Goal: Task Accomplishment & Management: Manage account settings

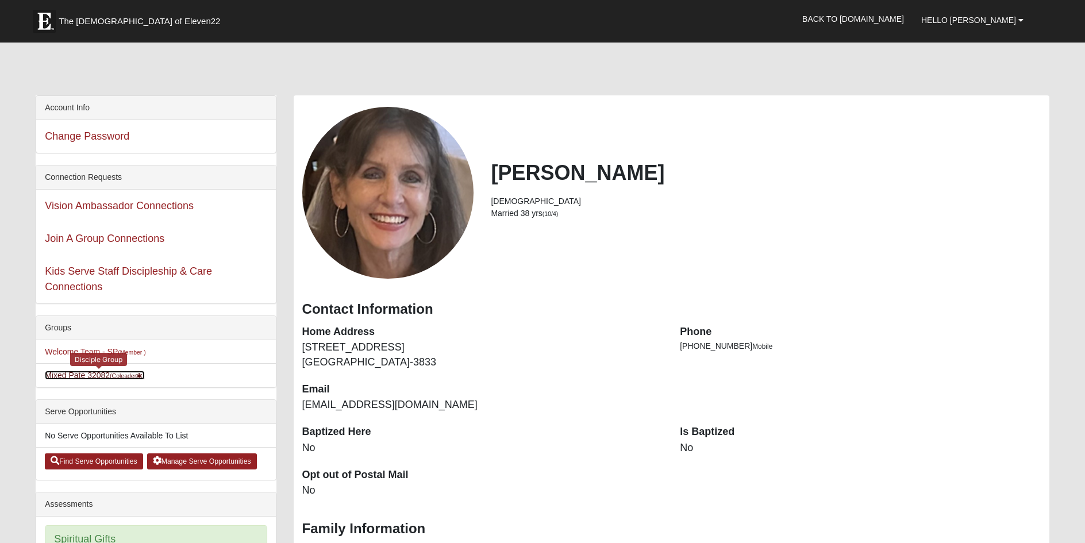
click at [70, 376] on link "Mixed Pate 32082 (Coleader )" at bounding box center [94, 375] width 99 height 9
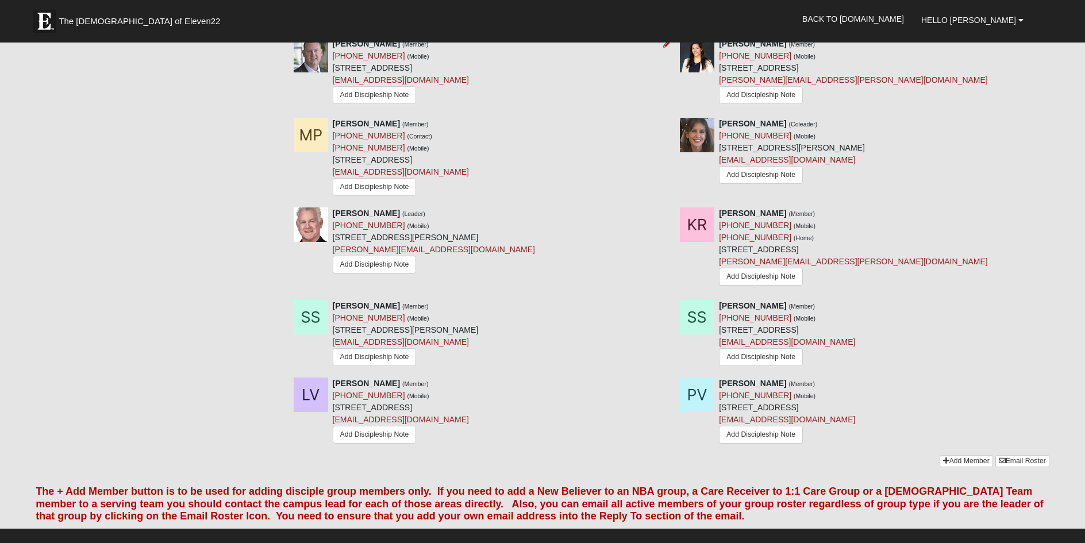
scroll to position [805, 0]
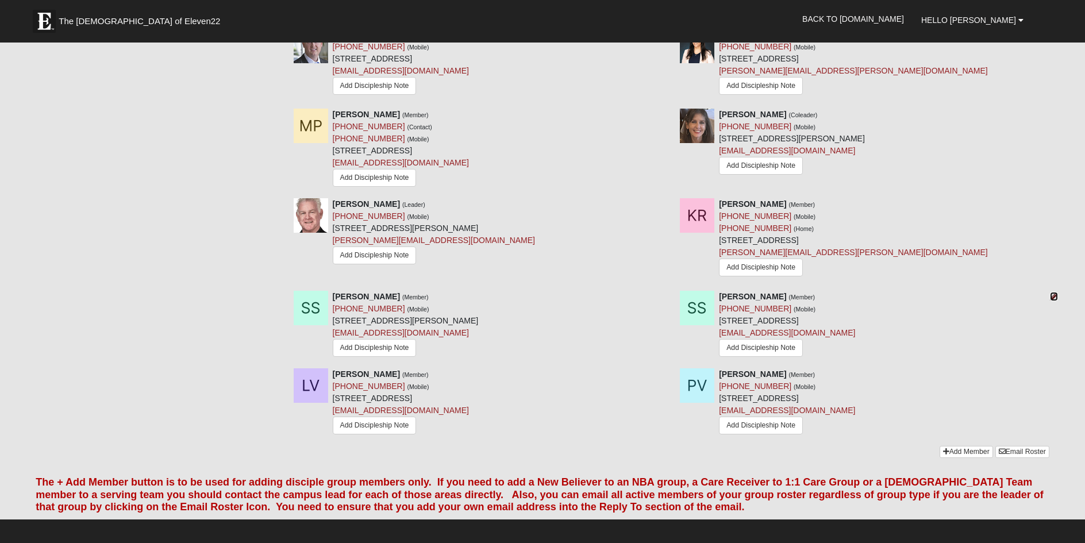
click at [1054, 298] on icon at bounding box center [1054, 297] width 8 height 8
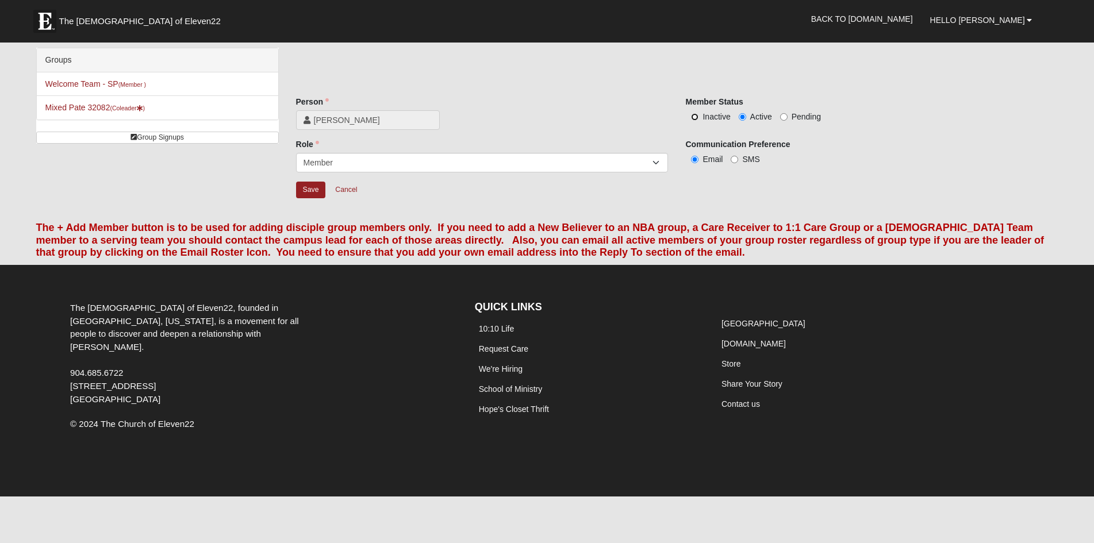
click at [694, 118] on input "Inactive" at bounding box center [694, 116] width 7 height 7
radio input "true"
click at [312, 194] on input "Save" at bounding box center [311, 190] width 30 height 17
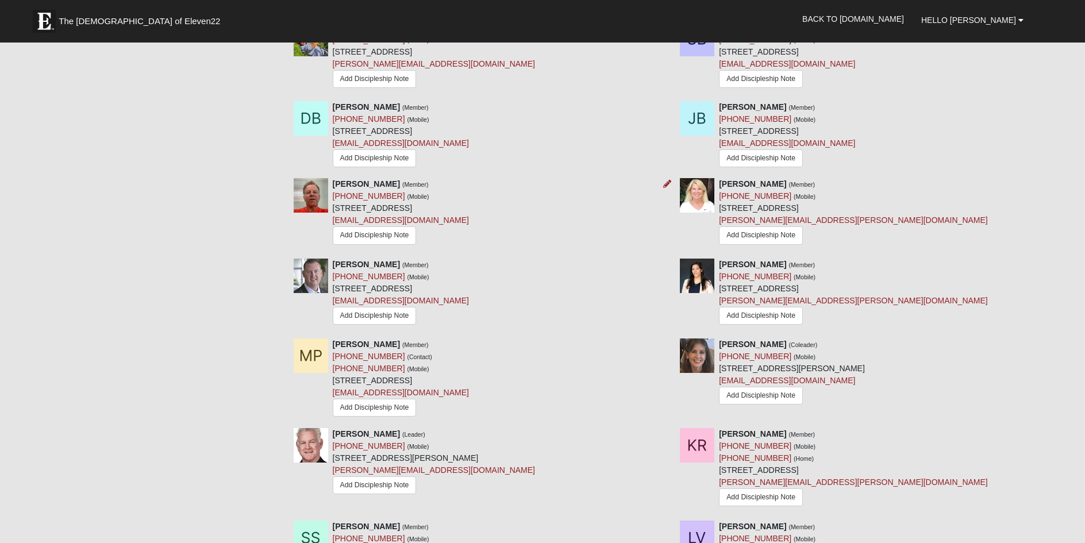
scroll to position [517, 0]
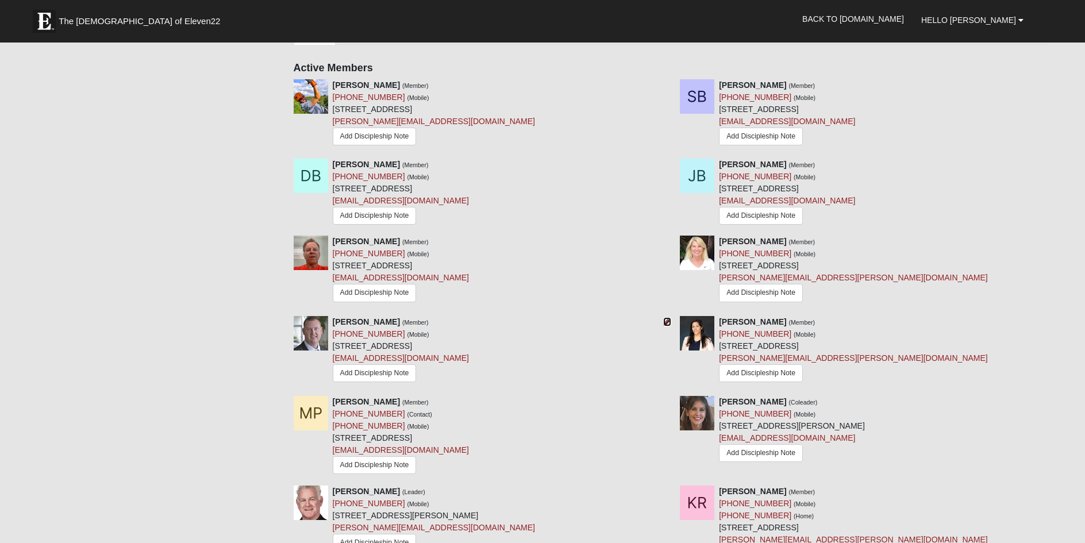
click at [668, 324] on icon at bounding box center [667, 322] width 8 height 8
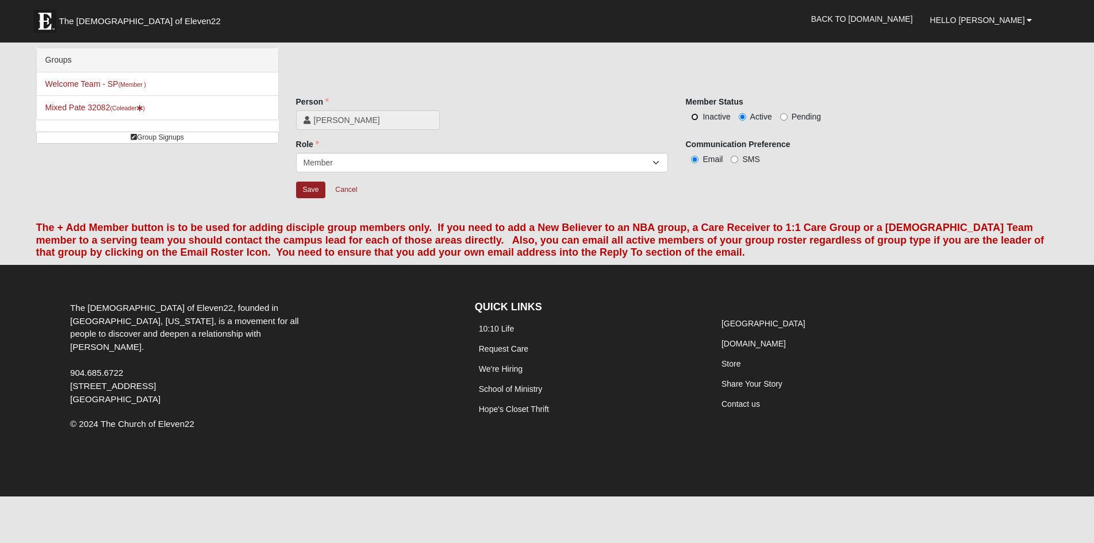
click at [694, 118] on input "Inactive" at bounding box center [694, 116] width 7 height 7
radio input "true"
click at [308, 190] on input "Save" at bounding box center [311, 190] width 30 height 17
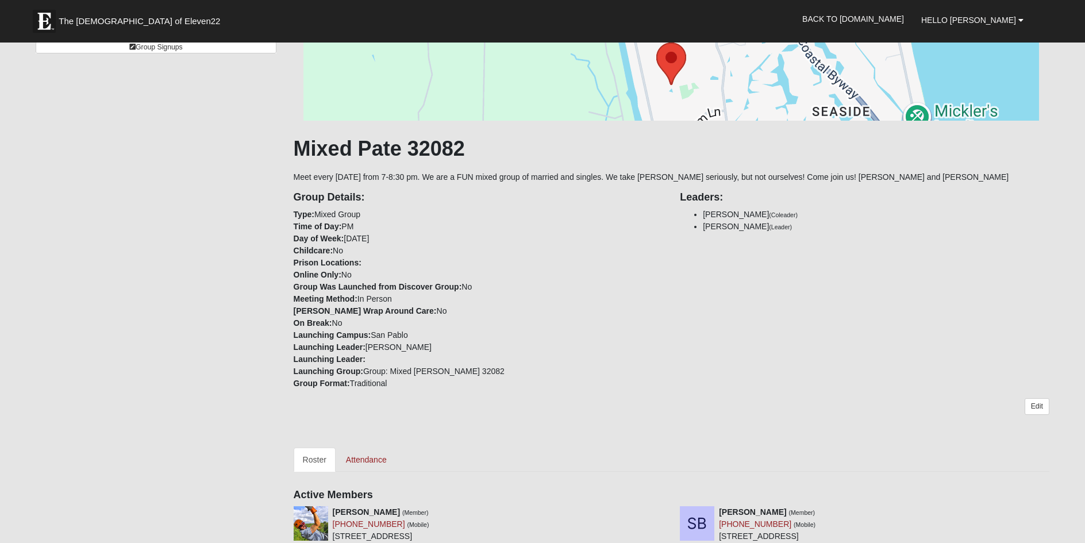
scroll to position [230, 0]
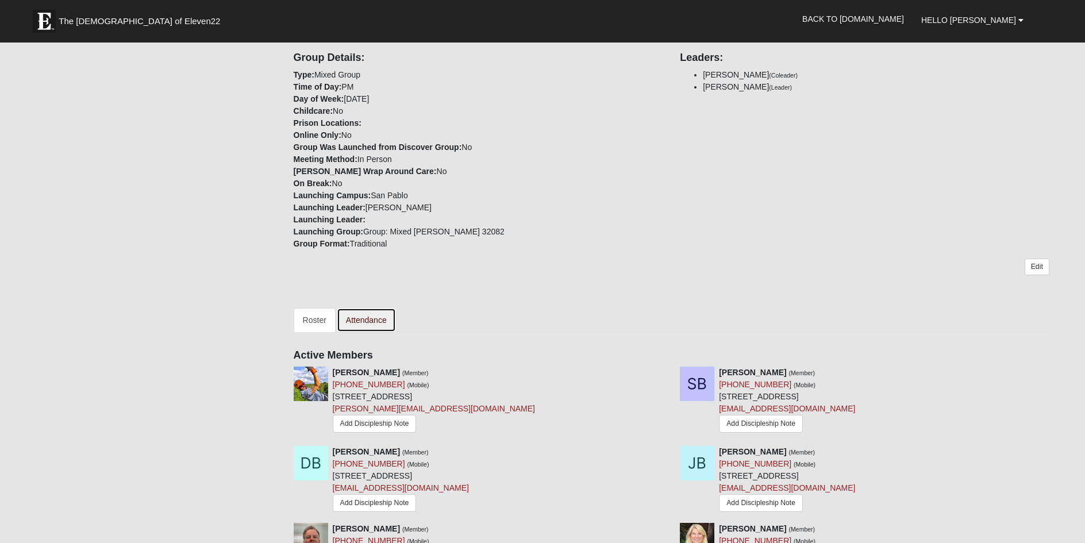
click at [379, 323] on link "Attendance" at bounding box center [366, 320] width 59 height 24
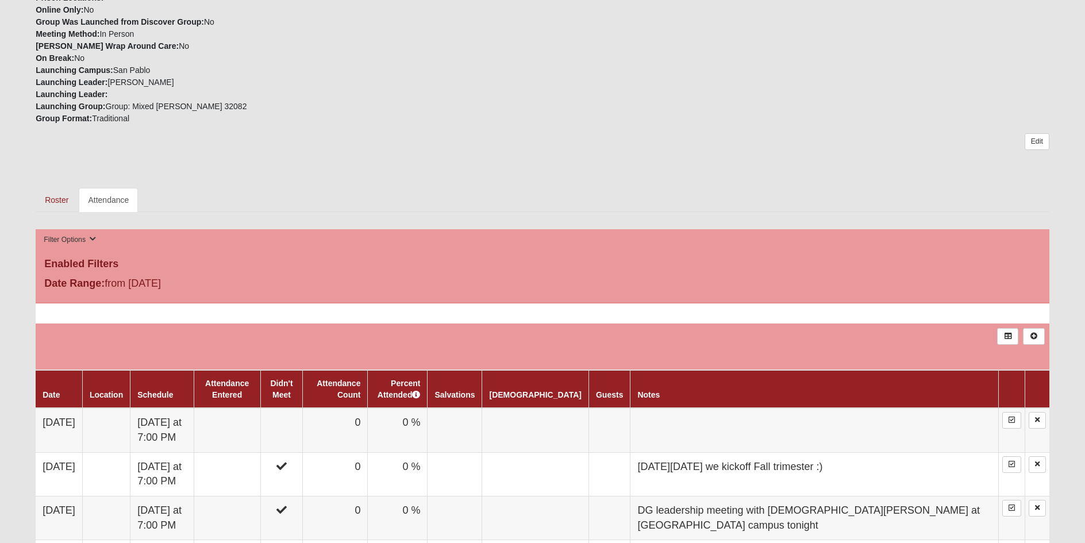
scroll to position [517, 0]
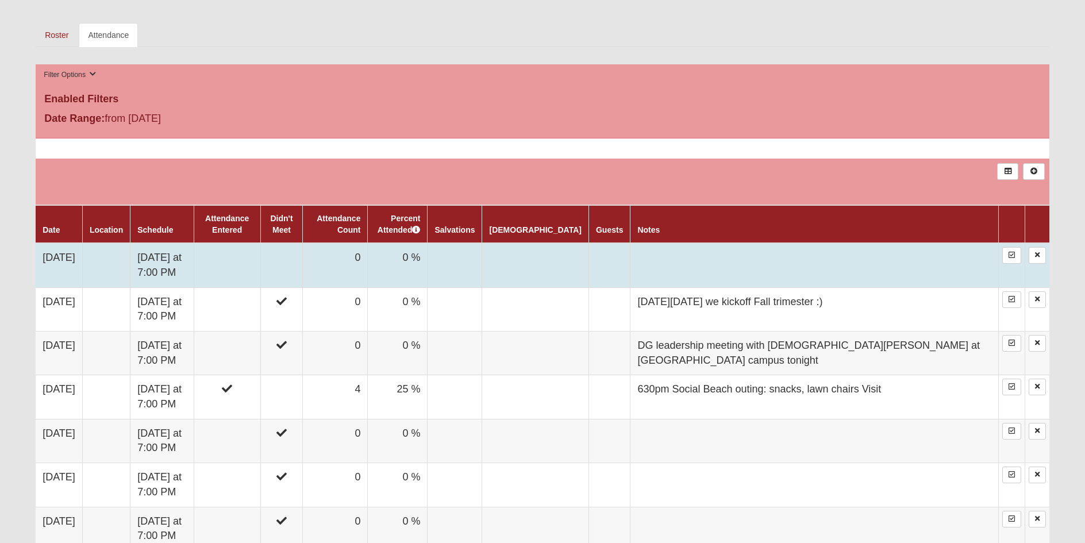
click at [251, 266] on td at bounding box center [227, 265] width 67 height 44
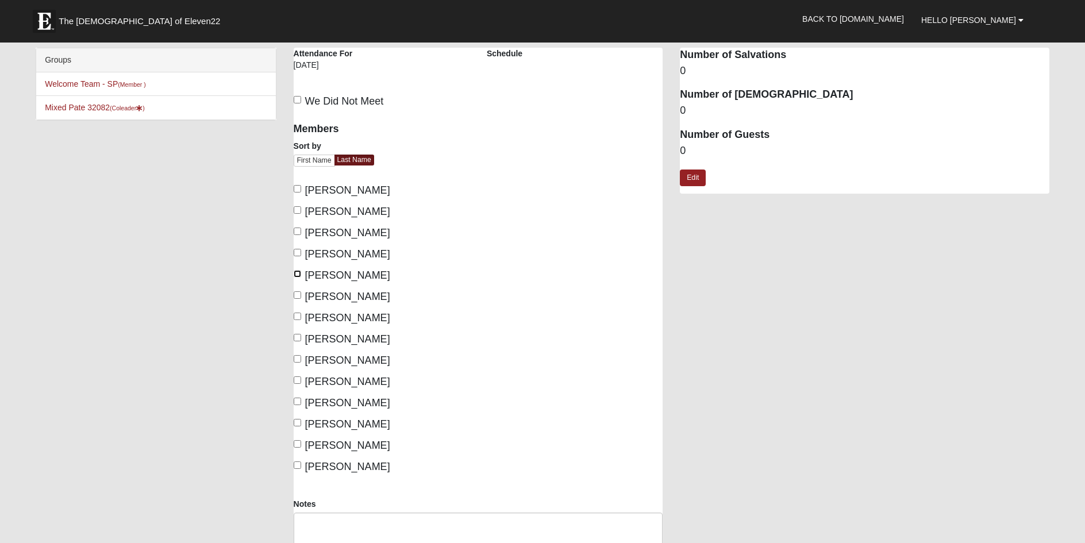
click at [297, 273] on input "[PERSON_NAME]" at bounding box center [297, 273] width 7 height 7
checkbox input "true"
click at [297, 298] on input "Cosgrove, Pam" at bounding box center [297, 294] width 7 height 7
checkbox input "true"
click at [297, 320] on input "Martinez, Melissa" at bounding box center [297, 316] width 7 height 7
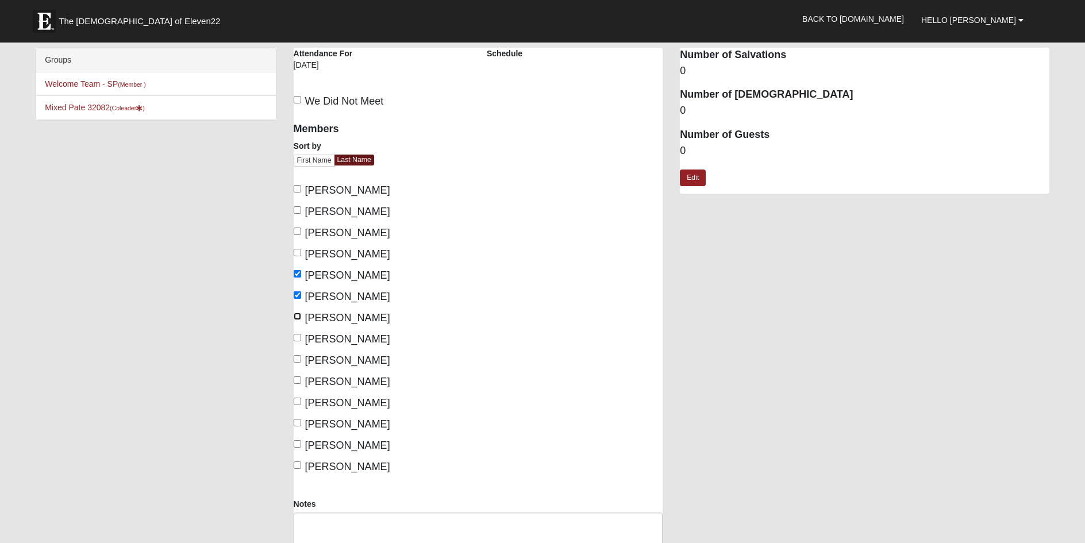
checkbox input "true"
click at [297, 362] on input "Pate, Carol" at bounding box center [297, 358] width 7 height 7
checkbox input "true"
click at [295, 382] on input "Pate, Steve" at bounding box center [297, 379] width 7 height 7
checkbox input "true"
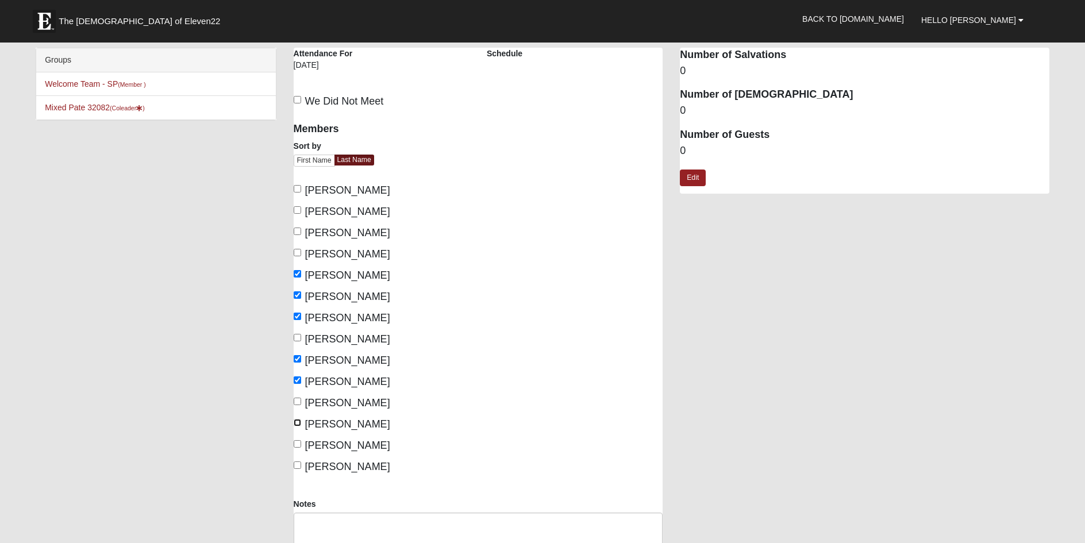
click at [297, 424] on input "Santos, Sandra" at bounding box center [297, 422] width 7 height 7
checkbox input "true"
click at [295, 401] on input "Rudolph, Kristen" at bounding box center [297, 401] width 7 height 7
checkbox input "true"
click at [294, 443] on input "Vreeland, Liz" at bounding box center [297, 443] width 7 height 7
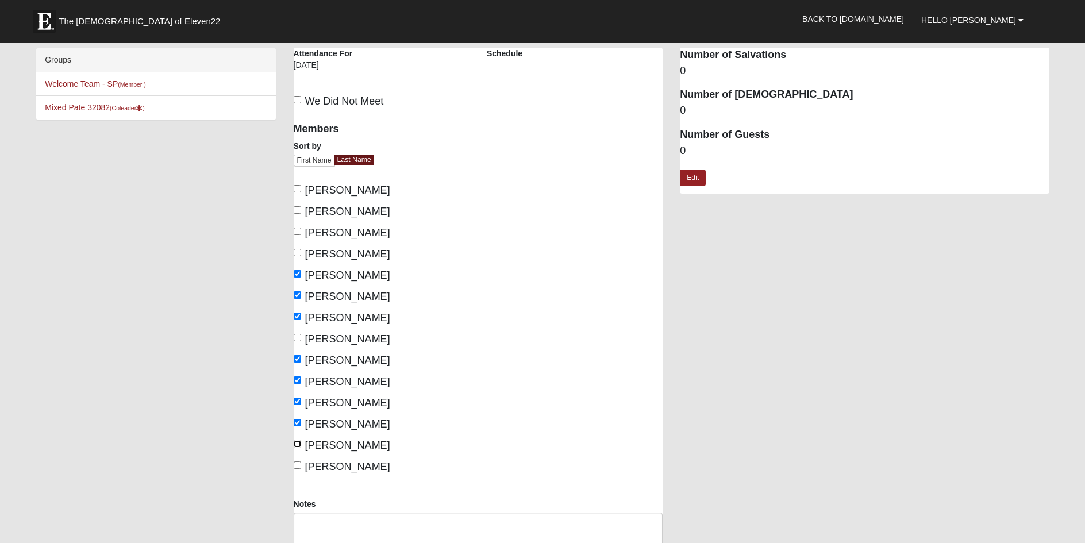
checkbox input "true"
click at [295, 464] on input "Vreeland, Pete" at bounding box center [297, 465] width 7 height 7
checkbox input "true"
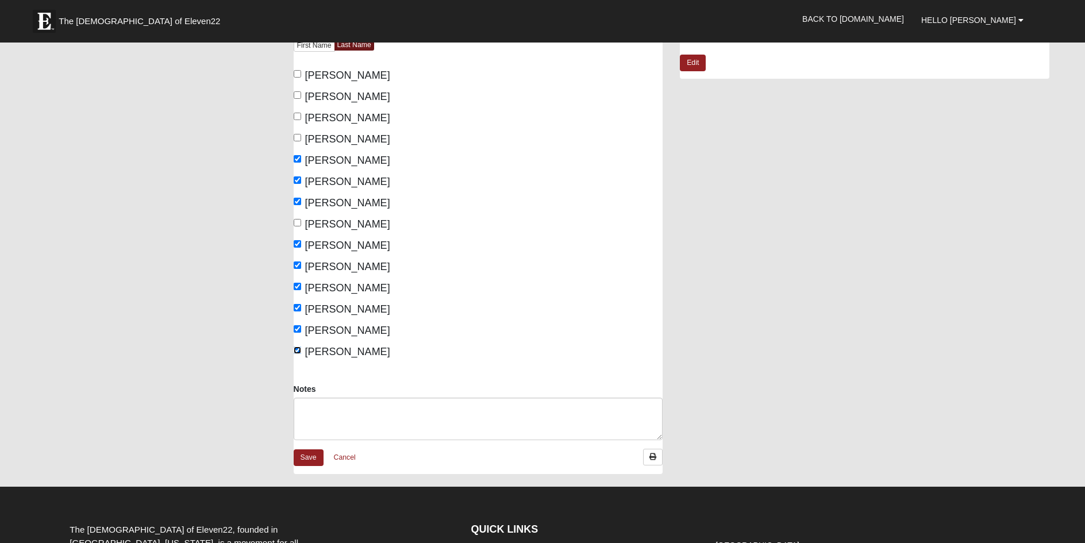
scroll to position [57, 0]
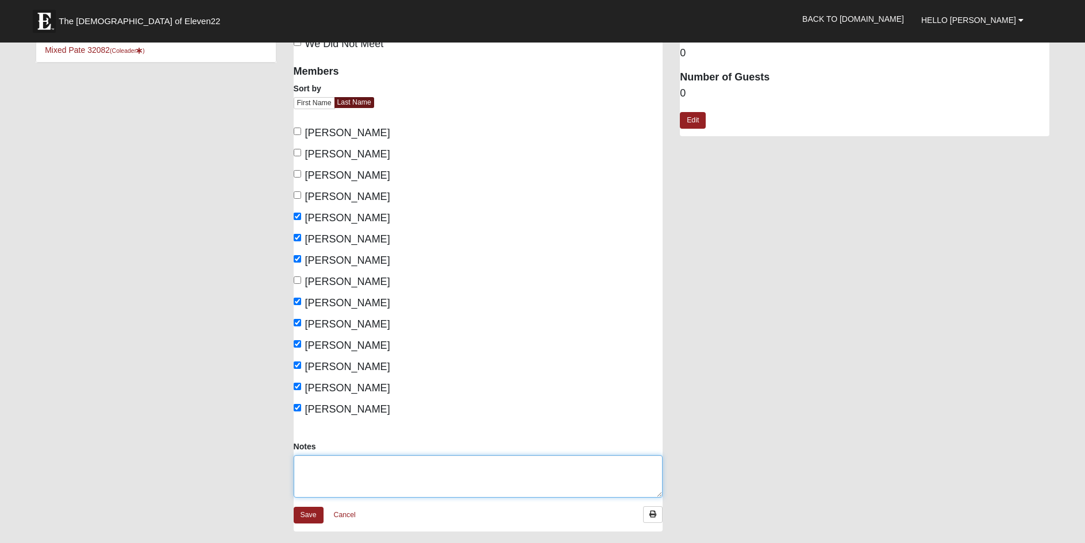
click at [348, 469] on textarea "Notes" at bounding box center [479, 476] width 370 height 43
click at [326, 466] on textarea "Debbie under the weather. Ryan at Montana meeting, time conflict. Marohn out of…" at bounding box center [479, 476] width 370 height 43
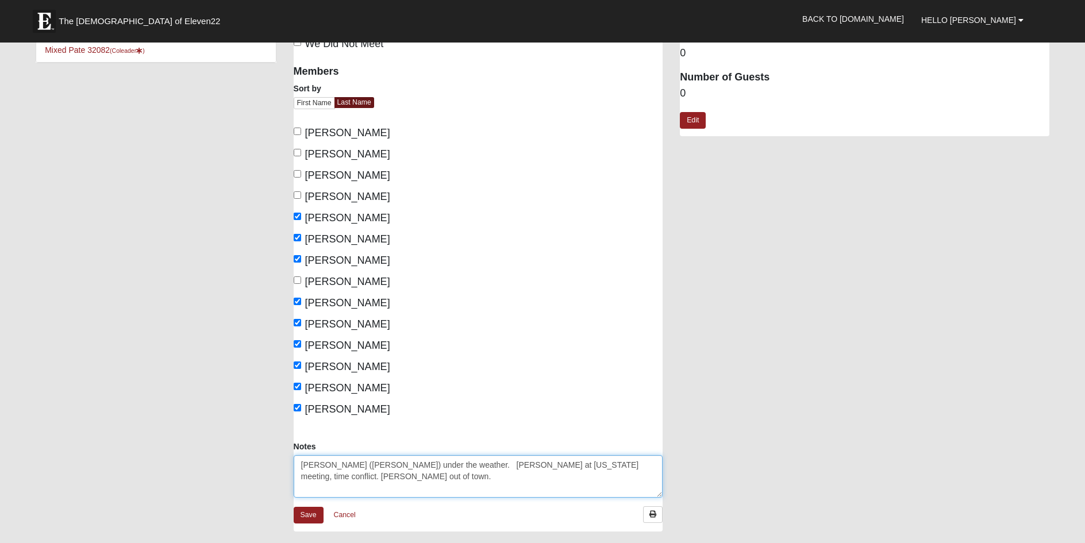
click at [454, 466] on textarea "Debbie (jerry) under the weather. Ryan at Montana meeting, time conflict. Maroh…" at bounding box center [479, 476] width 370 height 43
type textarea "Debbie (jerry) under the weather. Ryan at Montana meeting, time conflict. Maroh…"
click at [308, 517] on link "Save" at bounding box center [309, 515] width 30 height 17
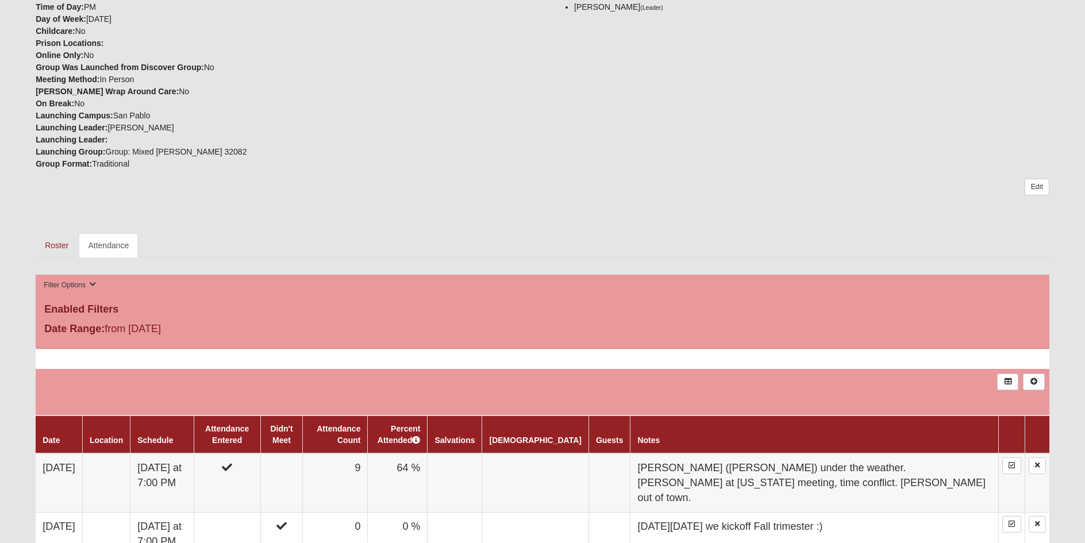
scroll to position [460, 0]
